Goal: Information Seeking & Learning: Learn about a topic

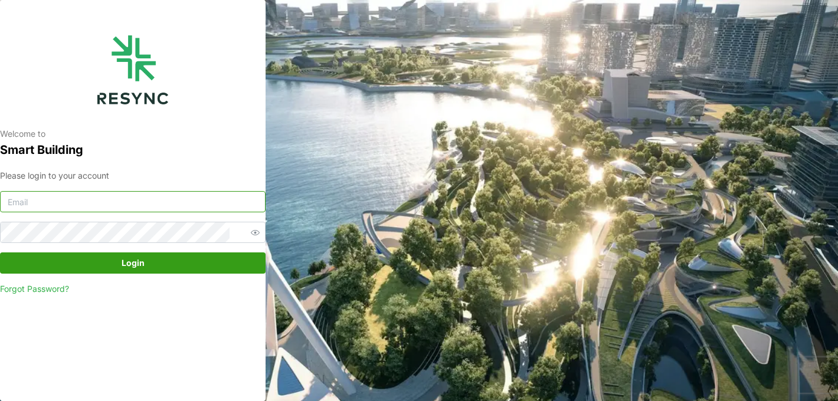
type input "[EMAIL_ADDRESS][DOMAIN_NAME]"
click at [146, 265] on span "Login" at bounding box center [132, 263] width 243 height 20
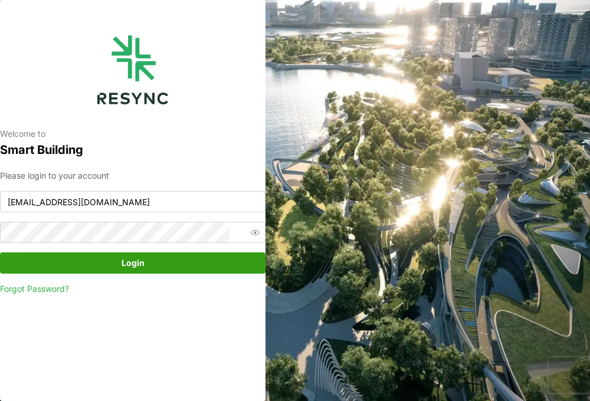
click at [202, 253] on button "Login" at bounding box center [132, 262] width 265 height 21
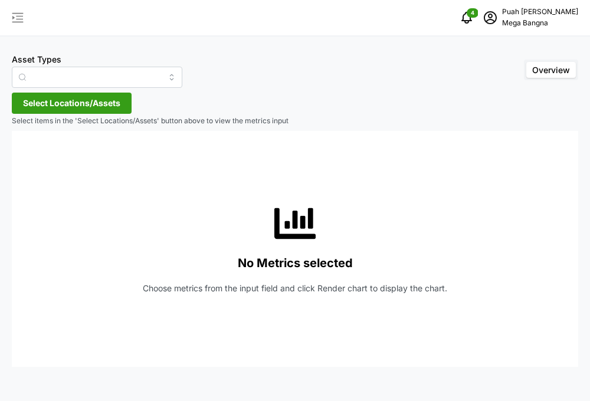
type input "Air Handling Unit"
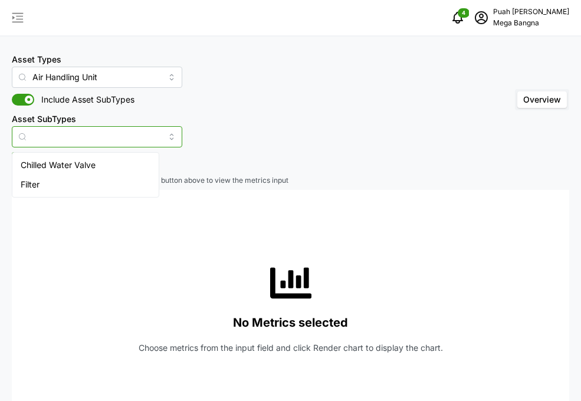
click at [85, 135] on input "Asset SubTypes" at bounding box center [97, 136] width 170 height 21
click at [86, 159] on span "Chilled Water Valve" at bounding box center [58, 165] width 75 height 13
type input "Chilled Water Valve"
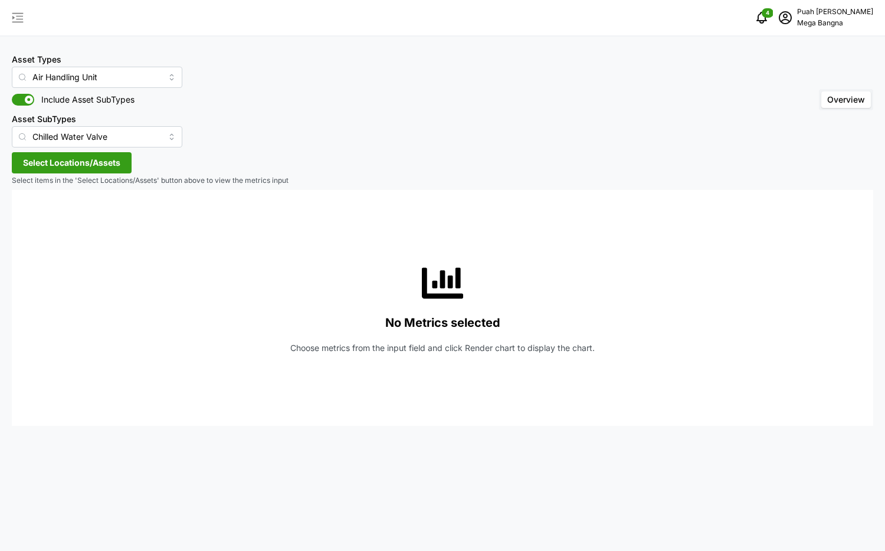
click at [83, 158] on span "Select Locations/Assets" at bounding box center [71, 163] width 97 height 20
click at [27, 215] on polyline at bounding box center [27, 216] width 2 height 5
click at [50, 235] on span "Select Level 1" at bounding box center [51, 233] width 8 height 8
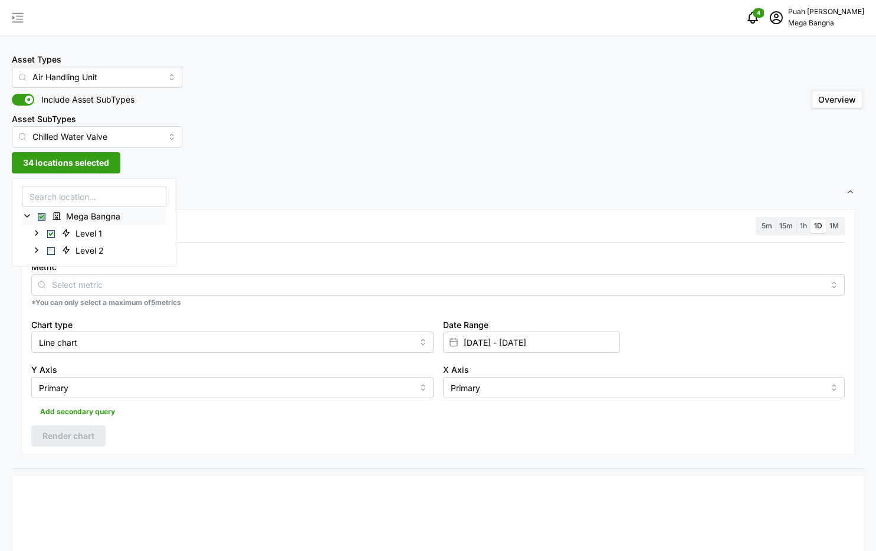
click at [506, 110] on div "Asset Types Air Handling Unit Include Asset SubTypes Asset SubTypes Chilled Wat…" at bounding box center [438, 100] width 852 height 96
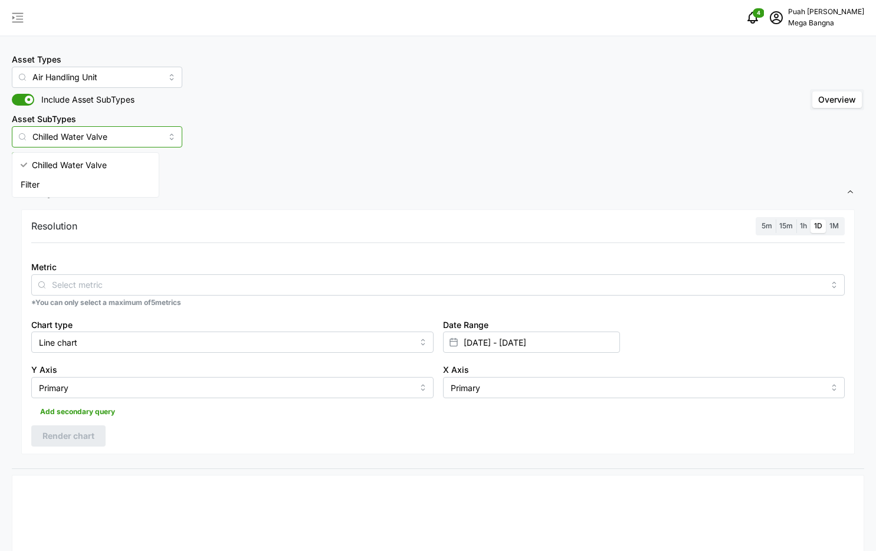
click at [120, 127] on input "Chilled Water Valve" at bounding box center [97, 136] width 170 height 21
click at [162, 109] on div "Asset Types Air Handling Unit Include Asset SubTypes Asset SubTypes Chilled Wat…" at bounding box center [438, 100] width 852 height 96
click at [60, 162] on span "34 locations selected" at bounding box center [66, 163] width 86 height 20
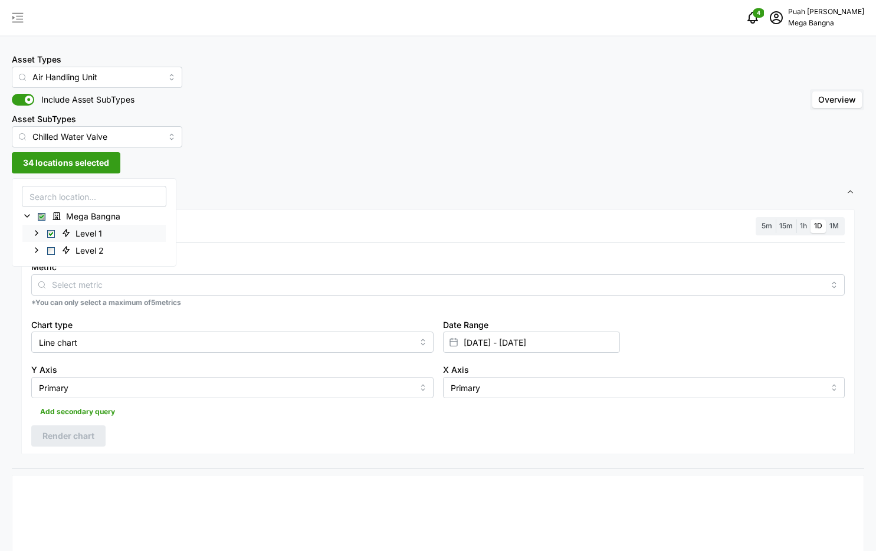
click at [51, 235] on span "Select Level 1" at bounding box center [51, 233] width 8 height 8
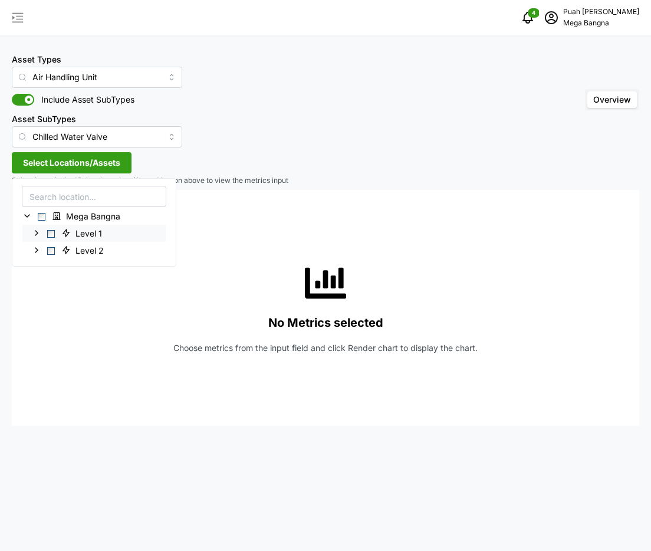
click at [42, 234] on div "Level 1" at bounding box center [93, 232] width 143 height 17
click at [50, 234] on span "Select Level 1" at bounding box center [51, 233] width 8 height 8
